Goal: Task Accomplishment & Management: Use online tool/utility

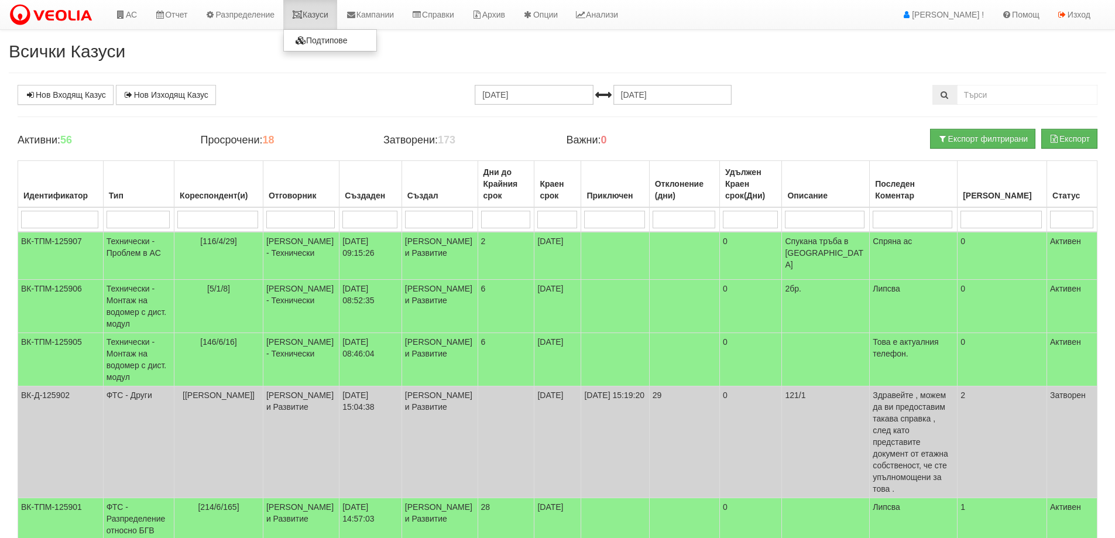
click at [331, 12] on link "Казуси" at bounding box center [310, 14] width 54 height 29
click at [327, 19] on link "Казуси" at bounding box center [310, 14] width 54 height 29
click at [319, 16] on link "Казуси" at bounding box center [310, 14] width 54 height 29
click at [317, 14] on link "Казуси" at bounding box center [310, 14] width 54 height 29
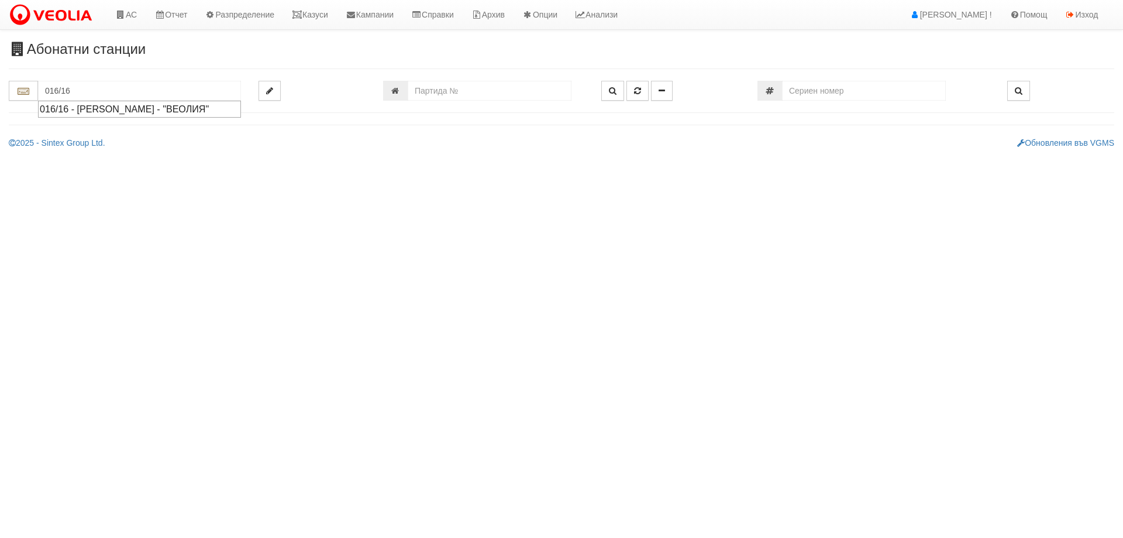
click at [102, 113] on div "016/16 - [PERSON_NAME] - "ВЕОЛИЯ"" at bounding box center [140, 108] width 200 height 13
type input "016/16 - [PERSON_NAME] - "ВЕОЛИЯ""
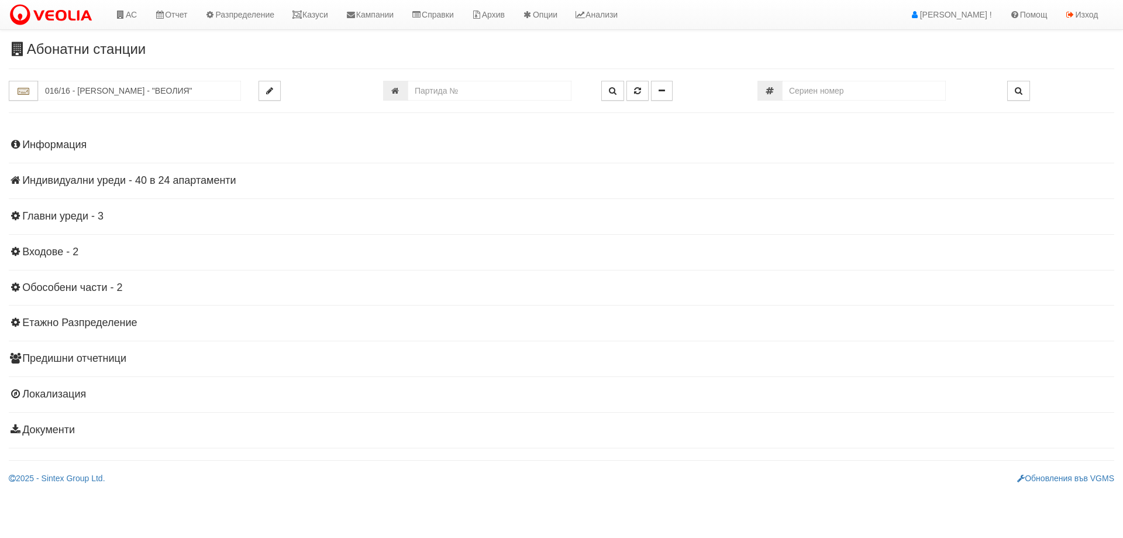
click at [183, 174] on div "Информация Параметри Брой Апартаменти: 24 Ползватели 08/2025 25 % 0 % 25" at bounding box center [562, 286] width 1106 height 323
click at [187, 178] on h4 "Индивидуални уреди - 40 в 24 апартаменти" at bounding box center [562, 181] width 1106 height 12
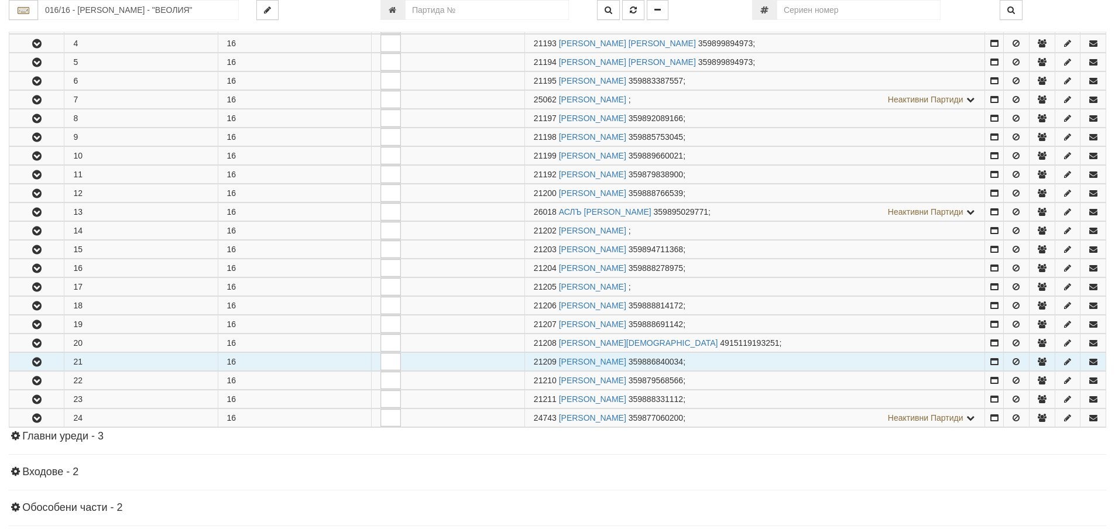
scroll to position [293, 0]
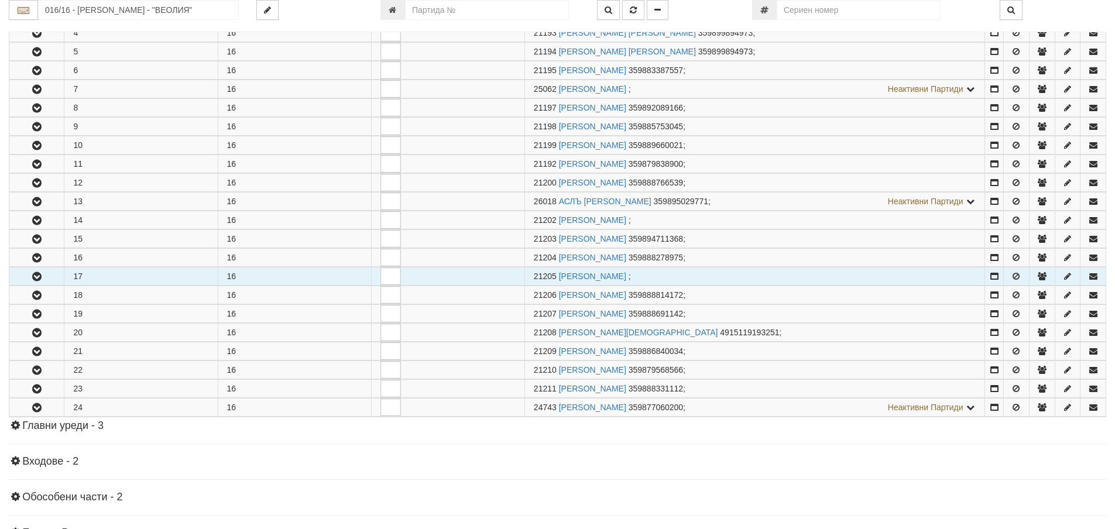
click at [50, 274] on button "button" at bounding box center [36, 276] width 54 height 18
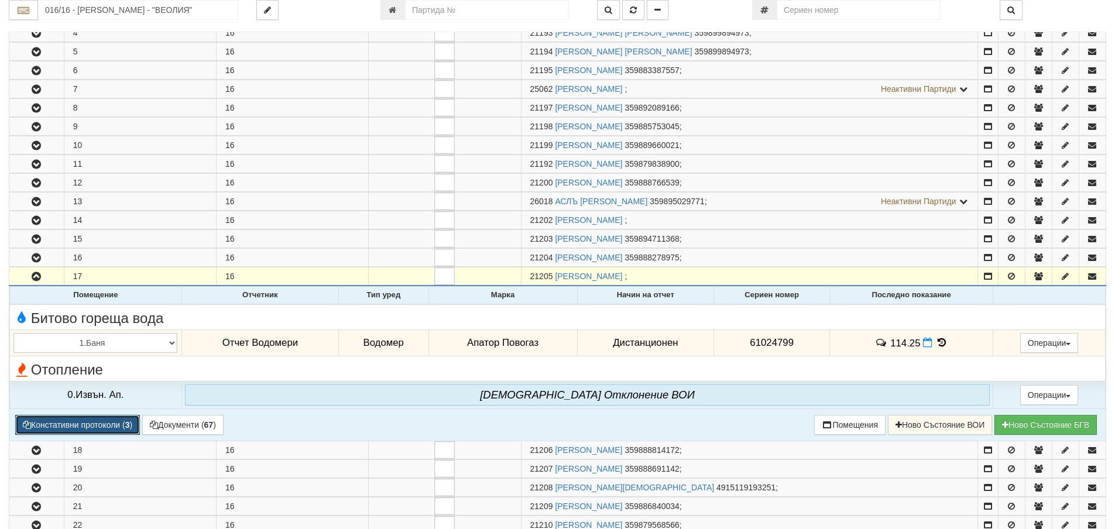
click at [114, 422] on button "Констативни протоколи ( 3 )" at bounding box center [77, 425] width 125 height 20
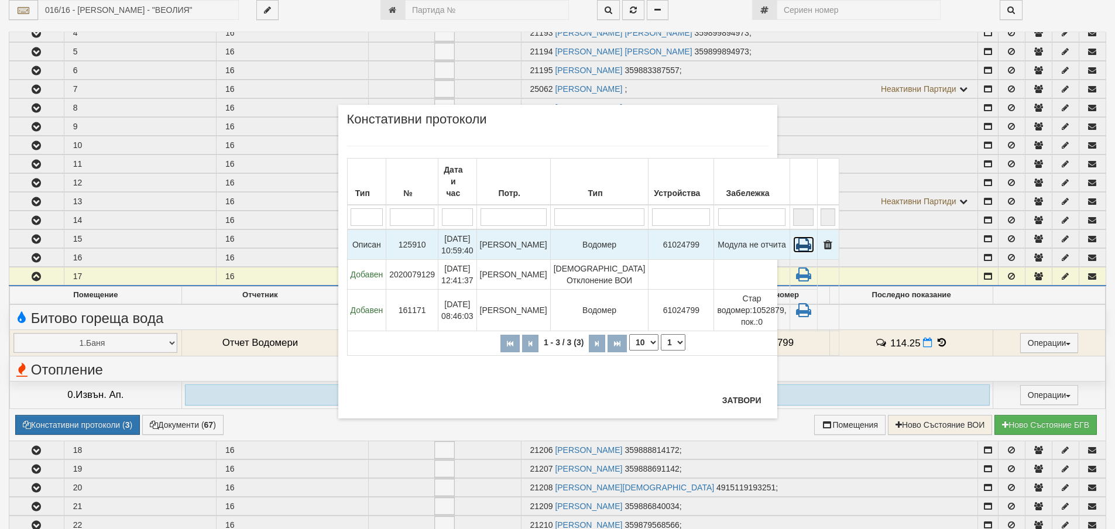
click at [793, 236] on icon at bounding box center [803, 244] width 21 height 16
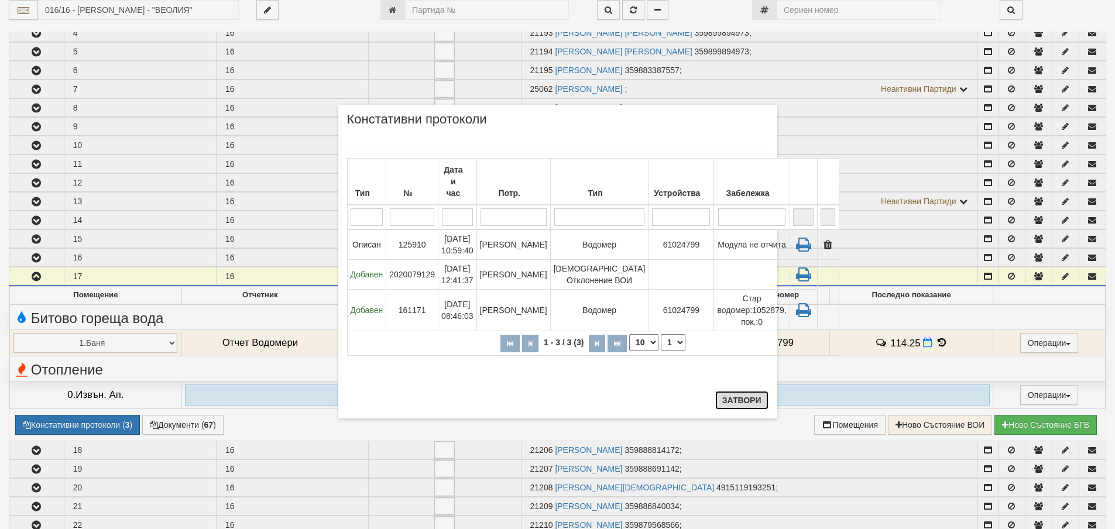
click at [743, 393] on button "Затвори" at bounding box center [741, 400] width 53 height 19
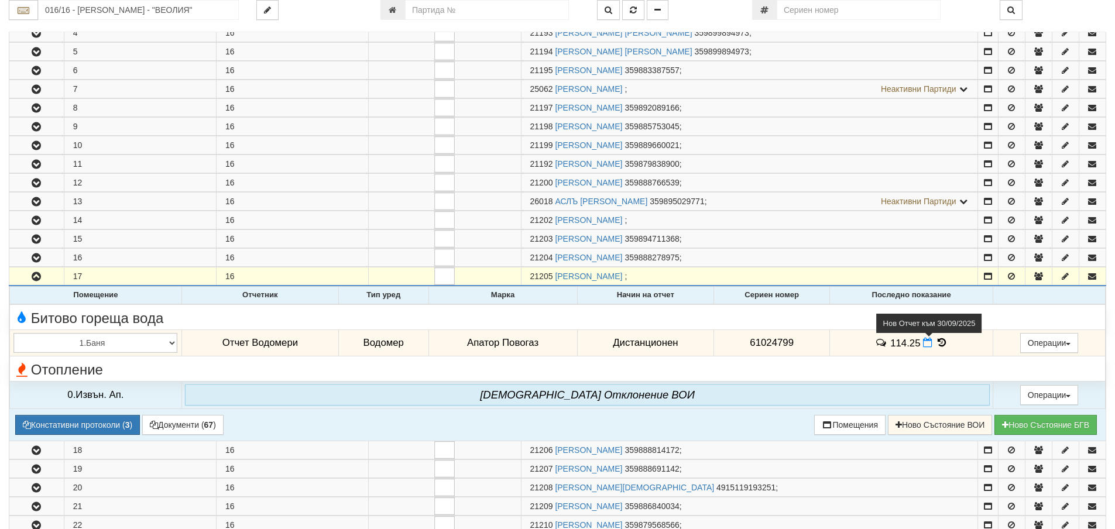
click at [923, 342] on icon at bounding box center [927, 343] width 9 height 10
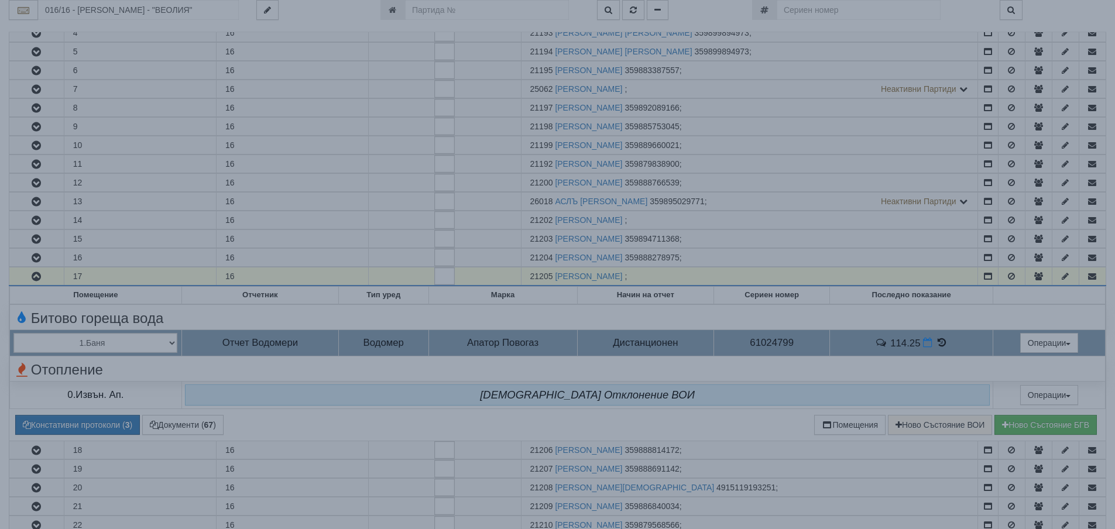
select select "8ac75930-9bfd-e511-80be-8d5a1dced85a"
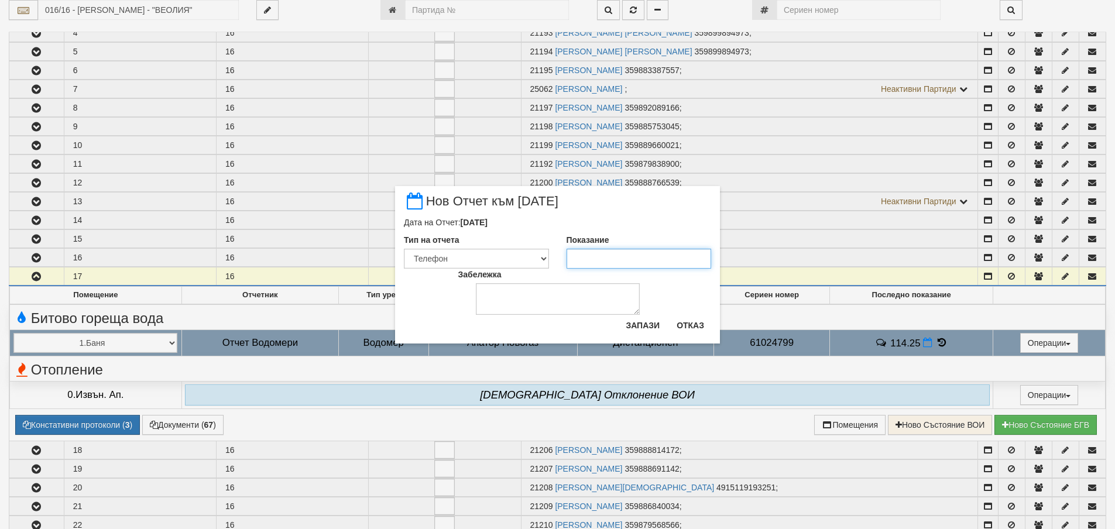
click at [576, 255] on input "Показание" at bounding box center [638, 259] width 145 height 20
type input "149.08"
click at [490, 251] on select "Визуален Телефон Бележка Неосигурен достъп Самоотчет Служебно Дистанционен" at bounding box center [476, 259] width 145 height 20
select select "89c75930-9bfd-e511-80be-8d5a1dced85a"
click at [404, 249] on select "Визуален Телефон Бележка Неосигурен достъп Самоотчет Служебно Дистанционен" at bounding box center [476, 259] width 145 height 20
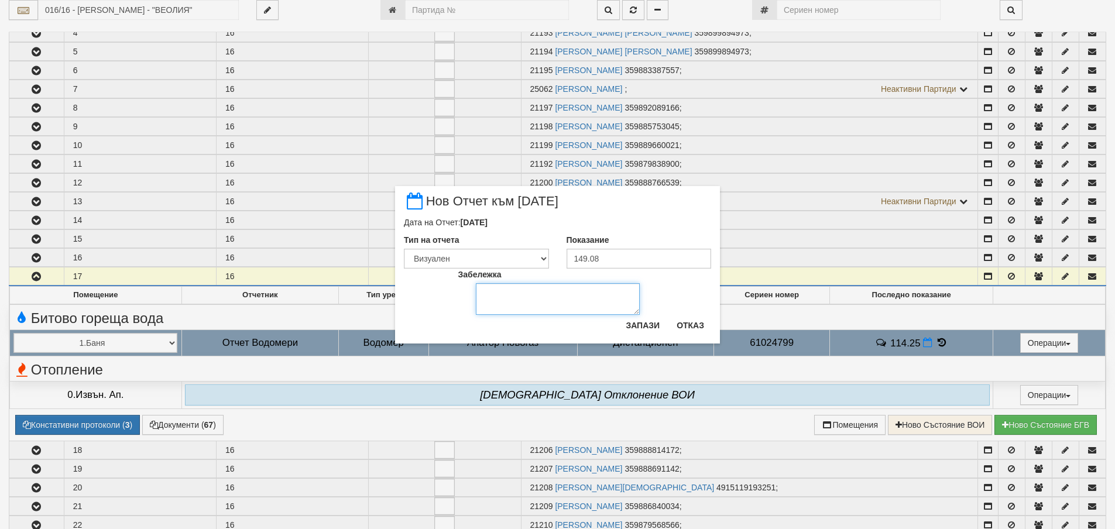
click at [530, 300] on textarea "Забележка" at bounding box center [558, 299] width 164 height 32
click at [493, 295] on textarea "09,10.2025" at bounding box center [558, 299] width 164 height 32
type textarea "[DATE]"
click at [630, 326] on button "Запази" at bounding box center [642, 325] width 48 height 19
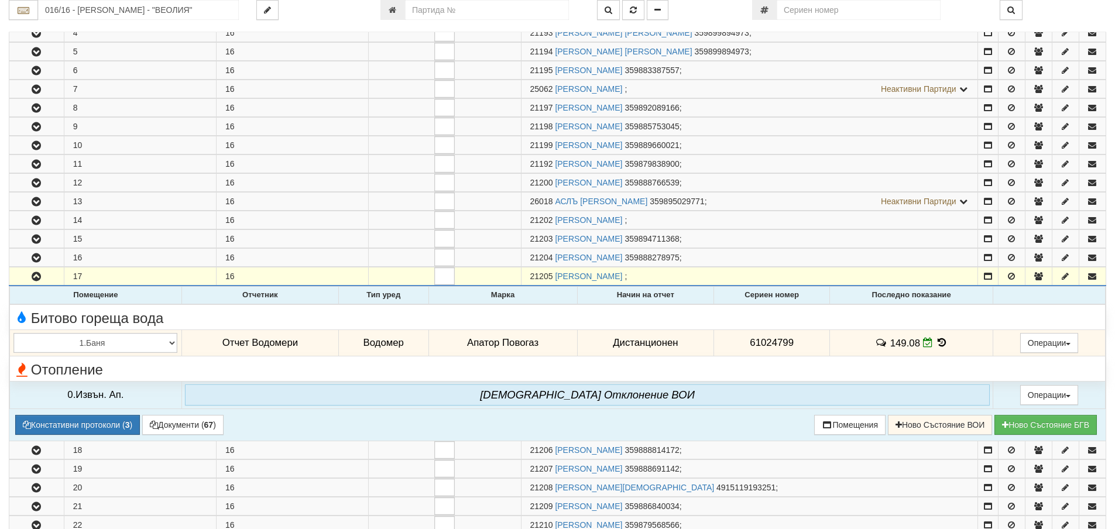
click at [940, 343] on icon at bounding box center [941, 343] width 13 height 10
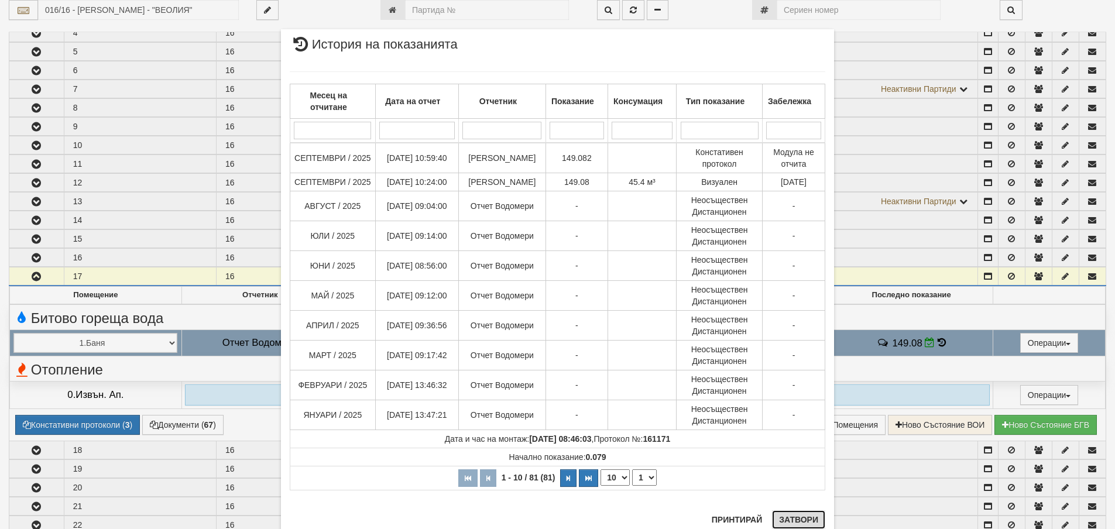
click at [806, 516] on button "Затвори" at bounding box center [798, 519] width 53 height 19
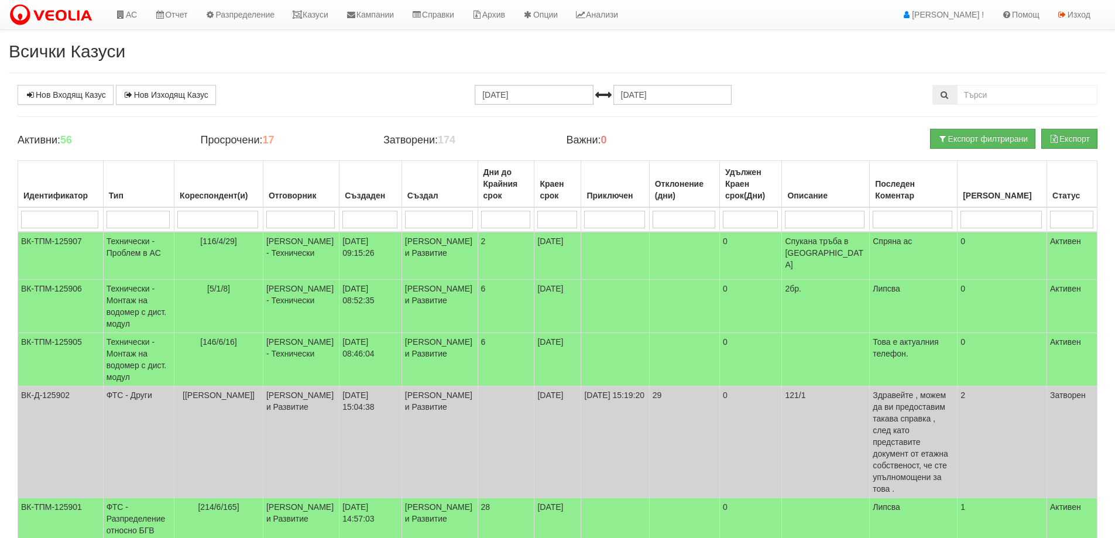
click at [303, 225] on input "search" at bounding box center [300, 220] width 68 height 18
type input "конст"
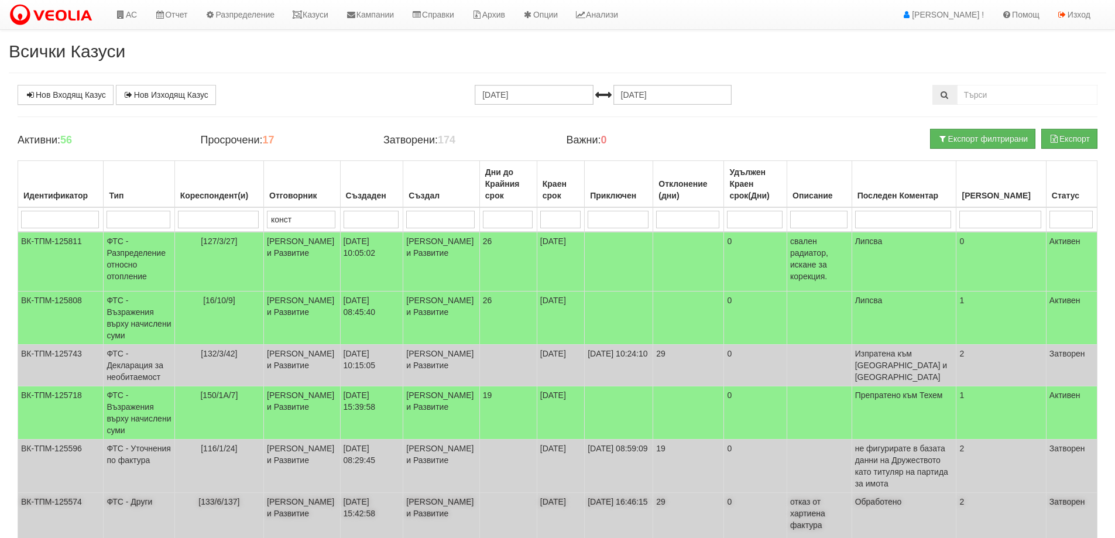
type input "конст"
